Goal: Obtain resource: Download file/media

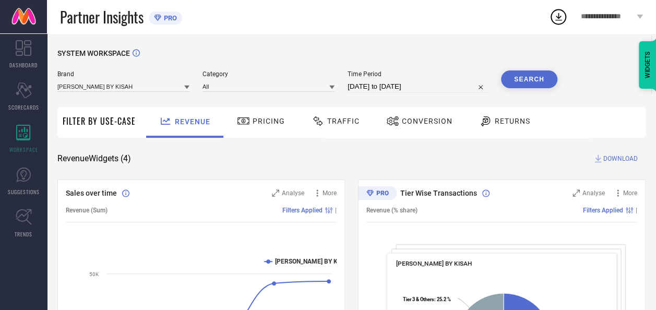
click at [425, 118] on span "Conversion" at bounding box center [427, 121] width 51 height 8
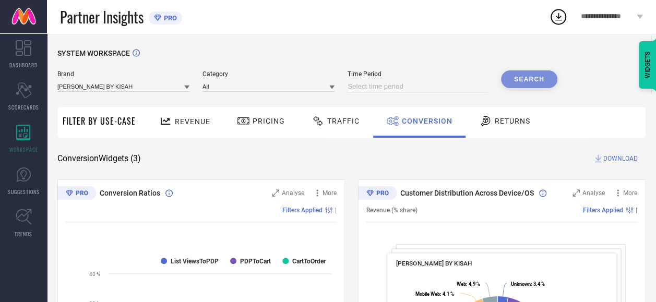
select select "8"
select select "2025"
select select "9"
select select "2025"
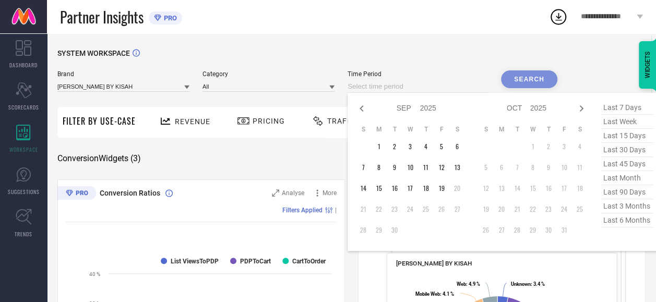
click at [438, 89] on input at bounding box center [417, 86] width 140 height 13
click at [385, 149] on td "1" at bounding box center [379, 147] width 16 height 16
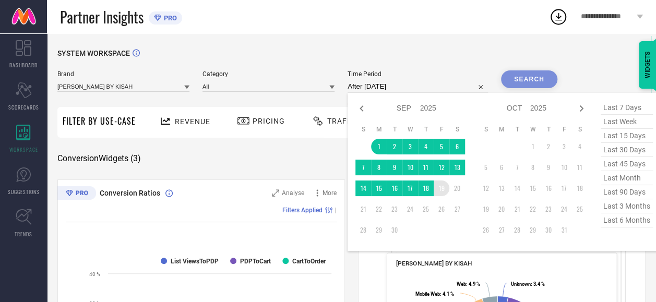
type input "[DATE] to [DATE]"
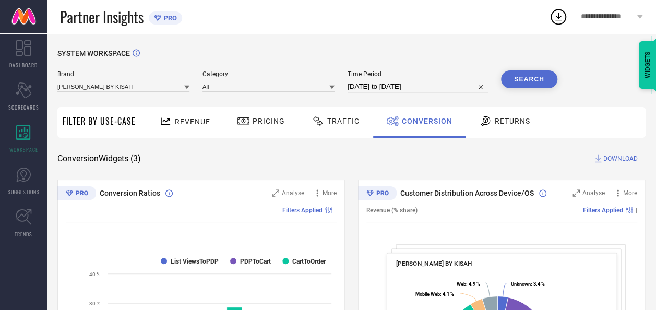
click at [529, 82] on button "Search" at bounding box center [529, 79] width 56 height 18
click at [613, 161] on span "DOWNLOAD" at bounding box center [620, 158] width 34 height 10
click at [558, 16] on icon at bounding box center [558, 17] width 7 height 8
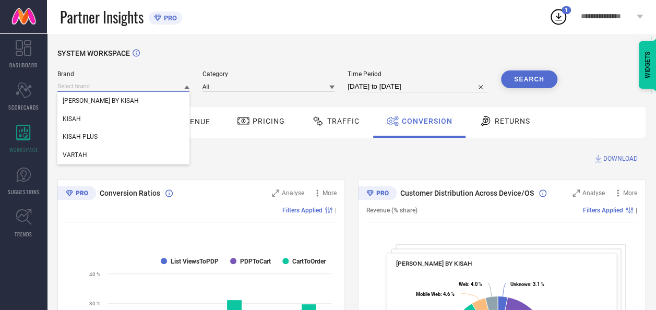
click at [170, 84] on input at bounding box center [123, 86] width 132 height 11
click at [87, 124] on div "KISAH" at bounding box center [123, 119] width 132 height 18
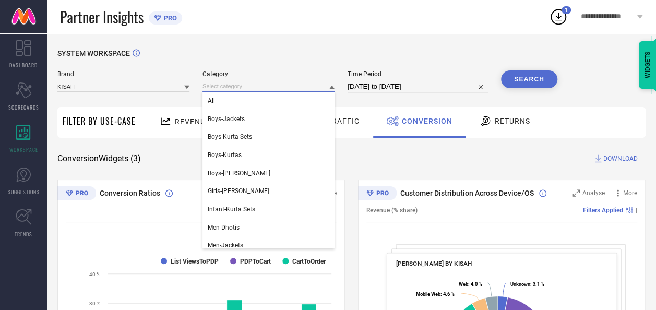
click at [318, 87] on input at bounding box center [268, 86] width 132 height 11
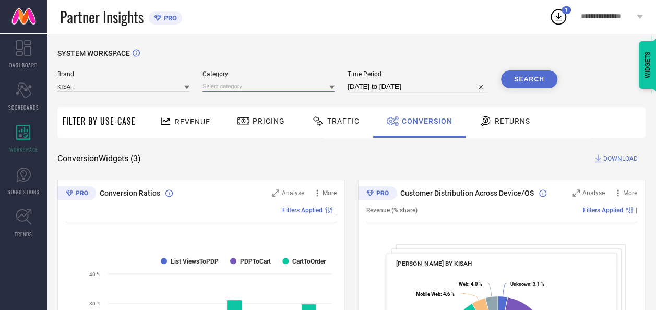
click at [301, 88] on input at bounding box center [268, 86] width 132 height 11
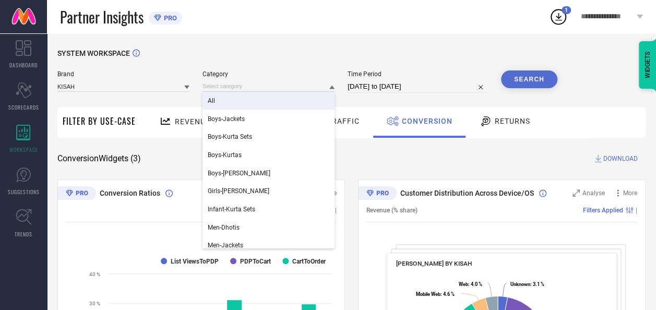
click at [258, 101] on div "All" at bounding box center [268, 101] width 132 height 18
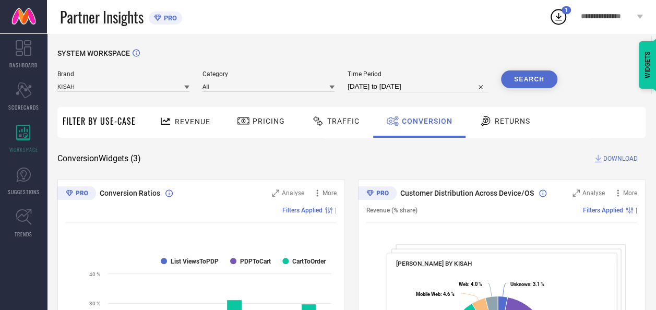
click at [520, 86] on button "Search" at bounding box center [529, 79] width 56 height 18
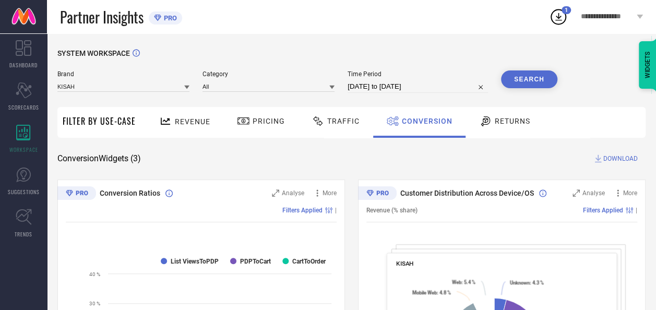
click at [619, 156] on span "DOWNLOAD" at bounding box center [620, 158] width 34 height 10
click at [561, 13] on icon at bounding box center [558, 16] width 19 height 19
click at [561, 7] on div "**********" at bounding box center [602, 16] width 107 height 33
click at [560, 11] on icon at bounding box center [558, 16] width 19 height 19
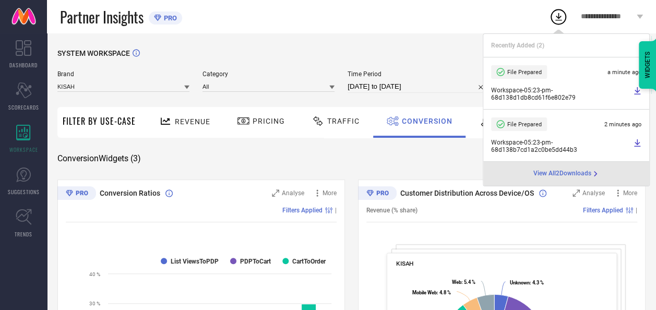
click at [638, 90] on icon at bounding box center [637, 91] width 8 height 8
